Goal: Information Seeking & Learning: Check status

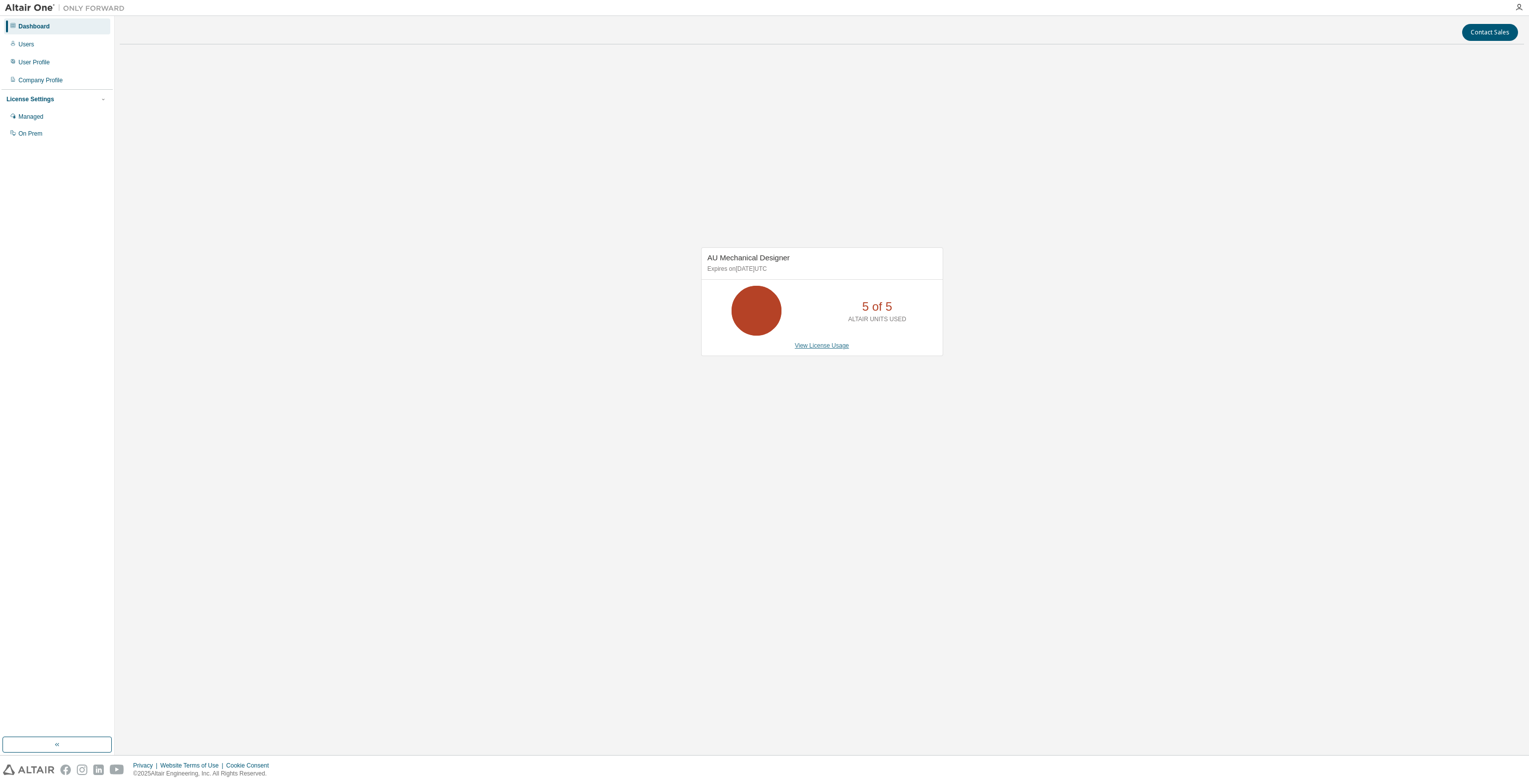
click at [821, 345] on link "View License Usage" at bounding box center [822, 346] width 54 height 7
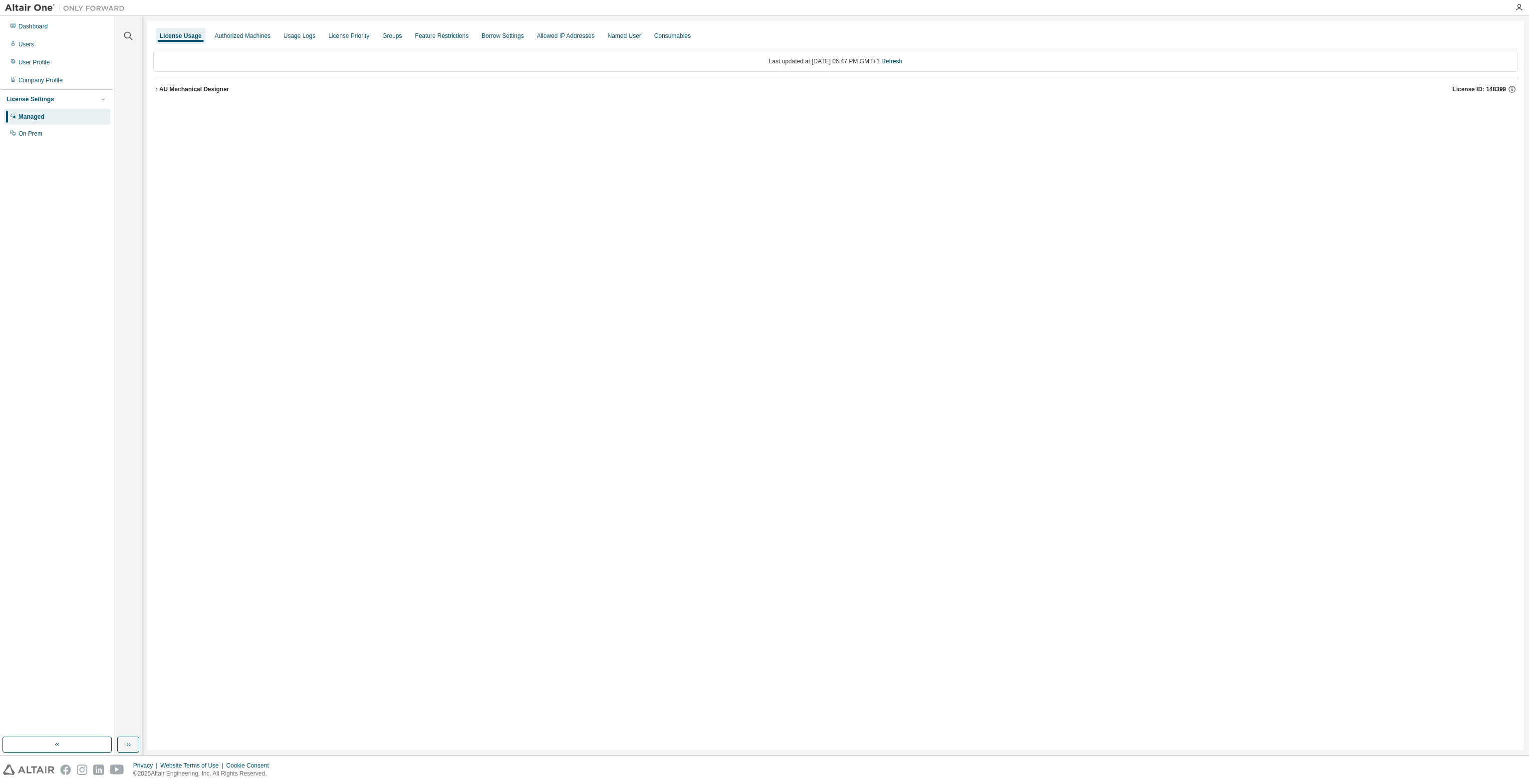
click at [213, 89] on div "AU Mechanical Designer" at bounding box center [194, 89] width 70 height 8
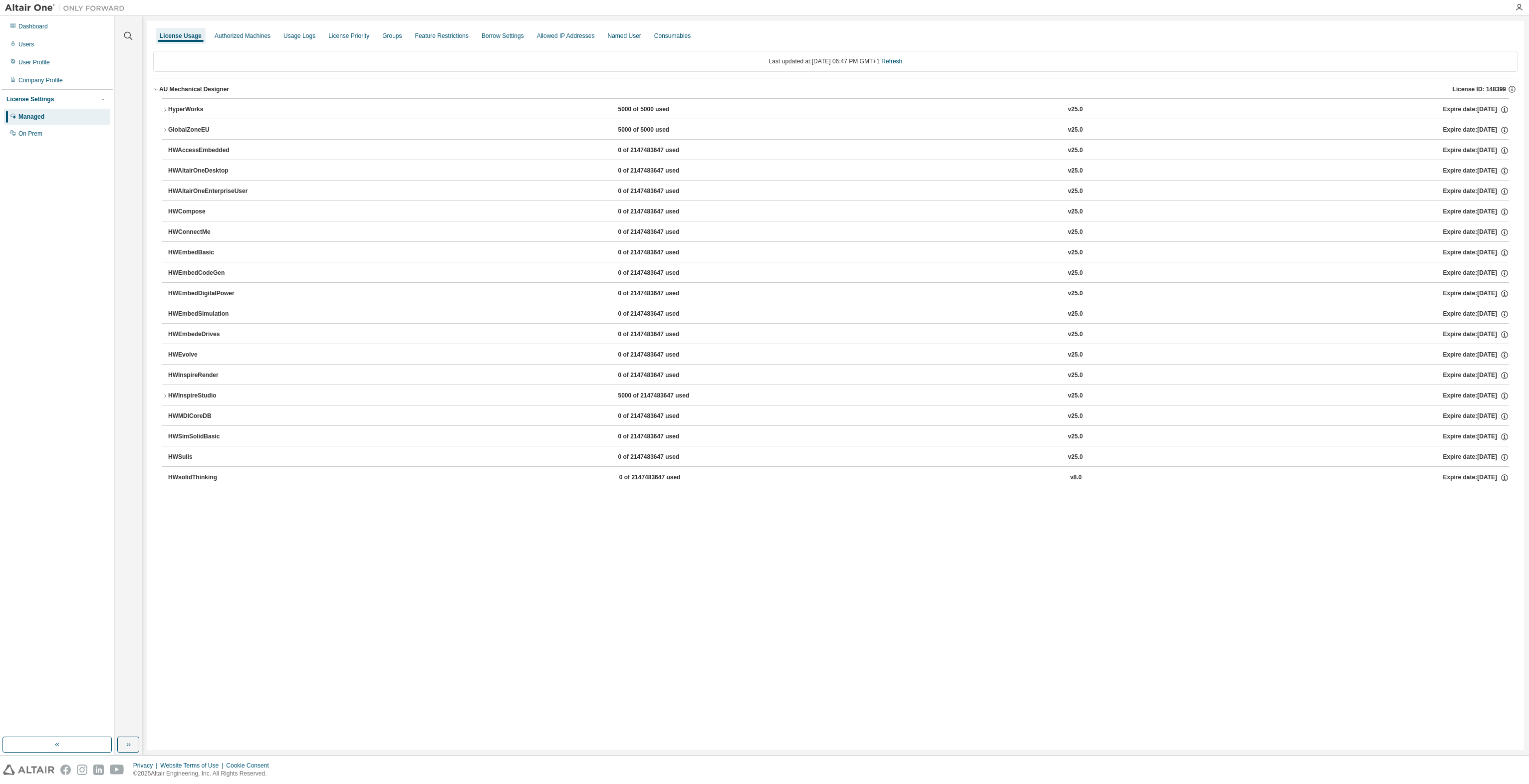
click at [189, 111] on div "HyperWorks" at bounding box center [213, 110] width 90 height 9
click at [1503, 110] on icon "button" at bounding box center [1504, 110] width 9 height 9
click at [192, 502] on div "HWsolidThinking" at bounding box center [213, 506] width 90 height 9
click at [1501, 502] on icon "button" at bounding box center [1504, 506] width 7 height 7
click at [1505, 108] on icon "button" at bounding box center [1504, 110] width 9 height 9
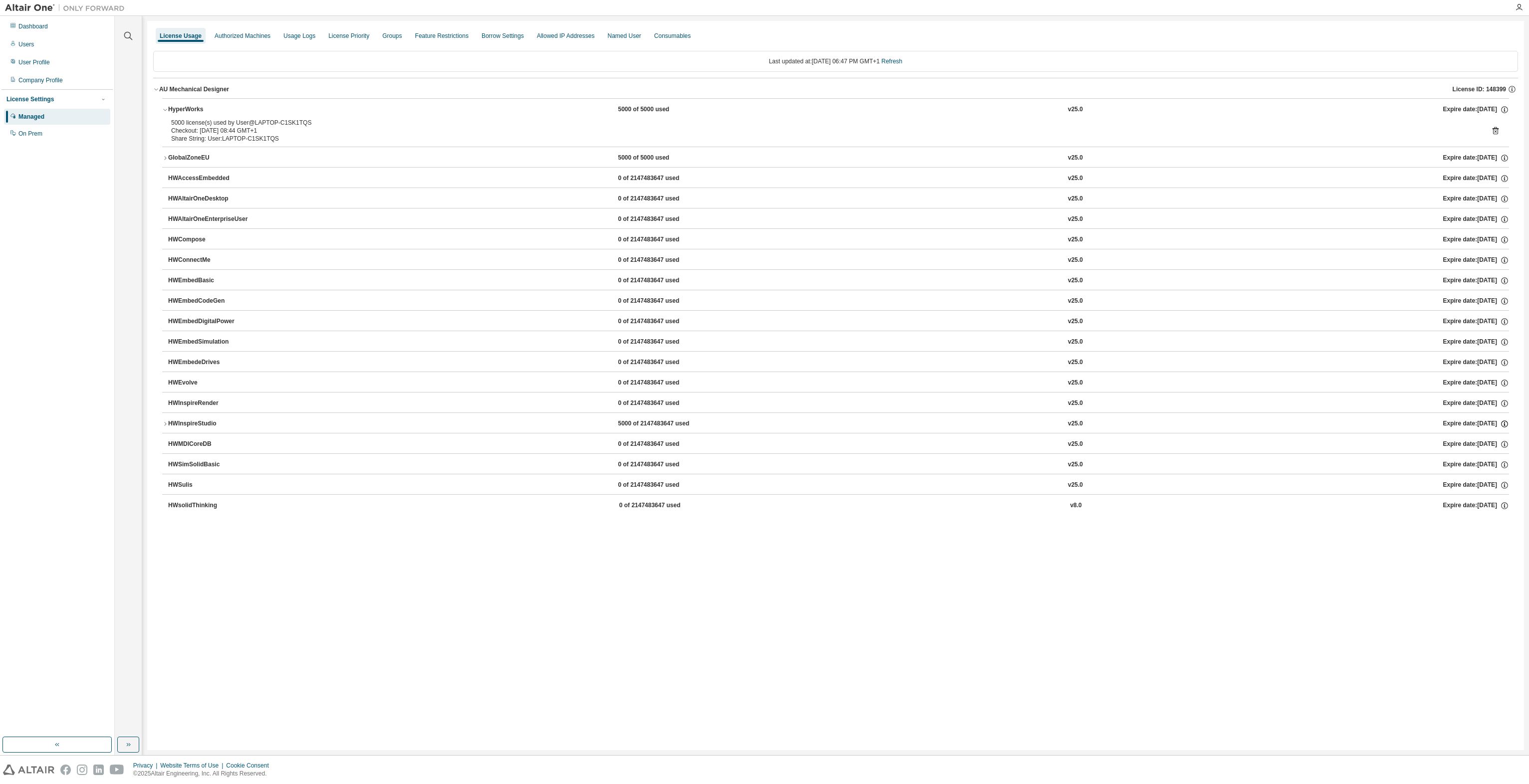
click at [1503, 420] on icon "button" at bounding box center [1504, 424] width 7 height 7
